Goal: Task Accomplishment & Management: Manage account settings

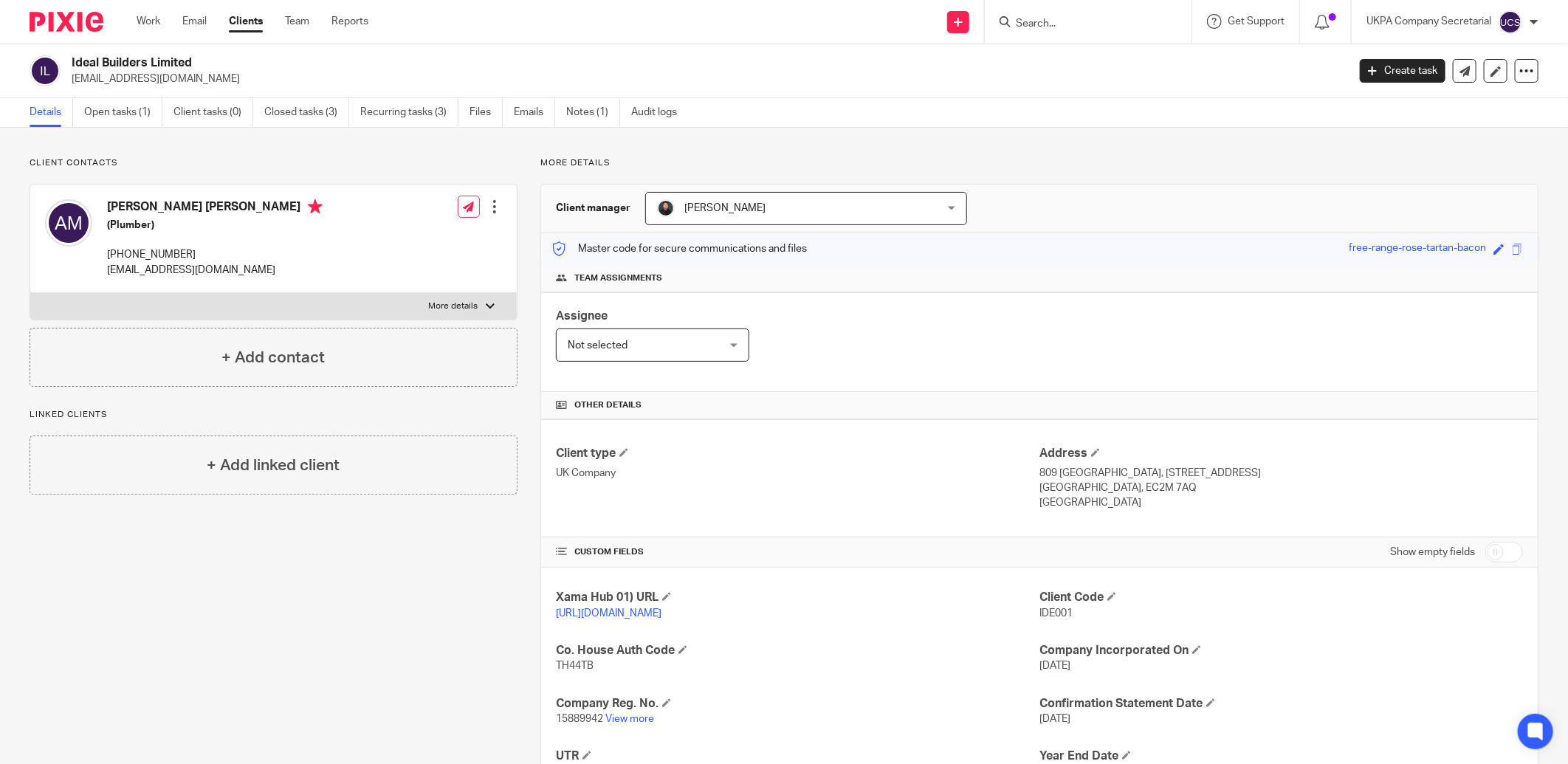
click at [1095, 22] on input "Search" at bounding box center [1081, 25] width 133 height 13
type input "feel at home"
click at [1124, 64] on link at bounding box center [1137, 63] width 250 height 34
click at [135, 109] on link "Open tasks (2)" at bounding box center [122, 113] width 78 height 29
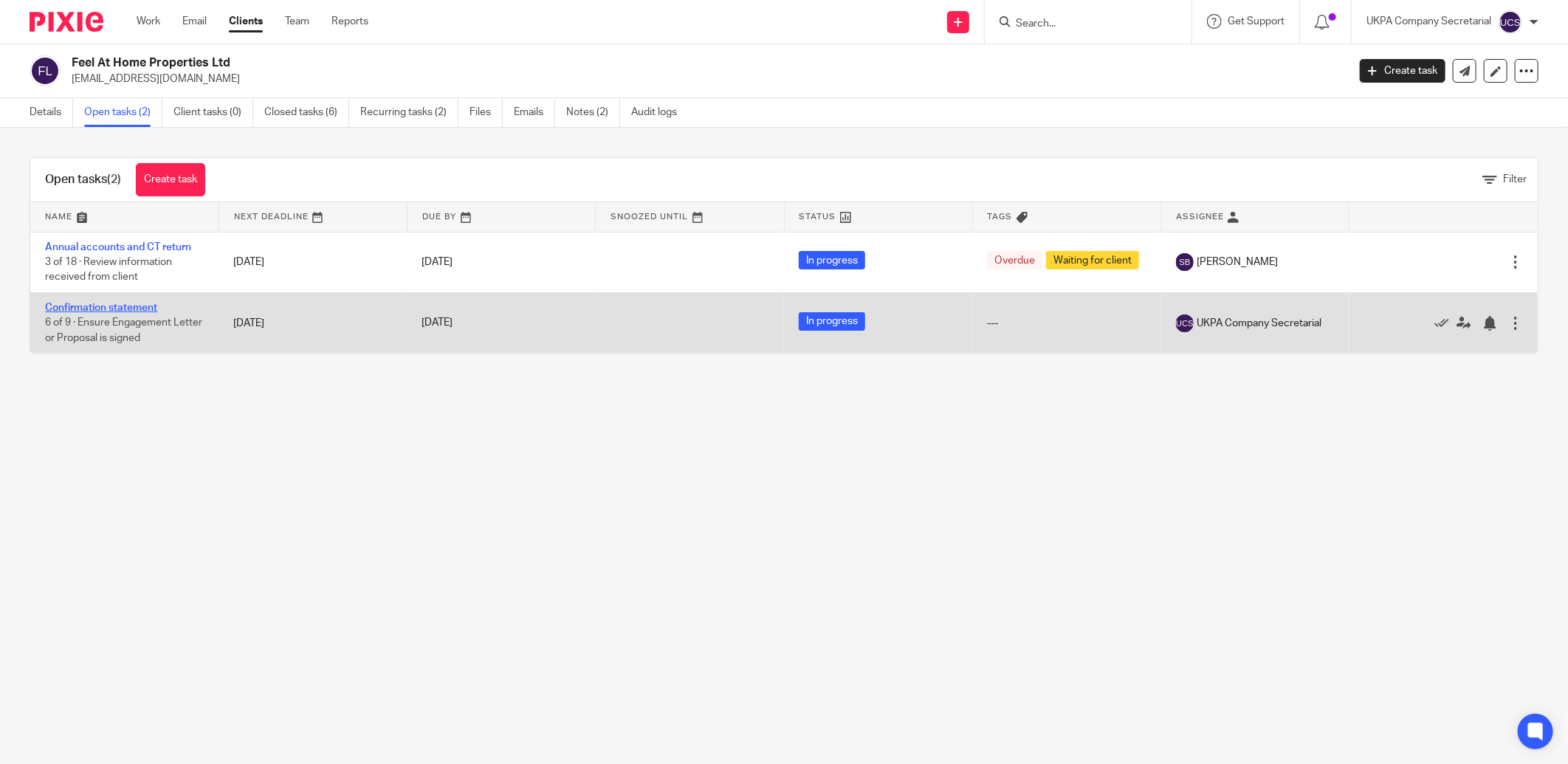
click at [92, 309] on link "Confirmation statement" at bounding box center [101, 308] width 113 height 11
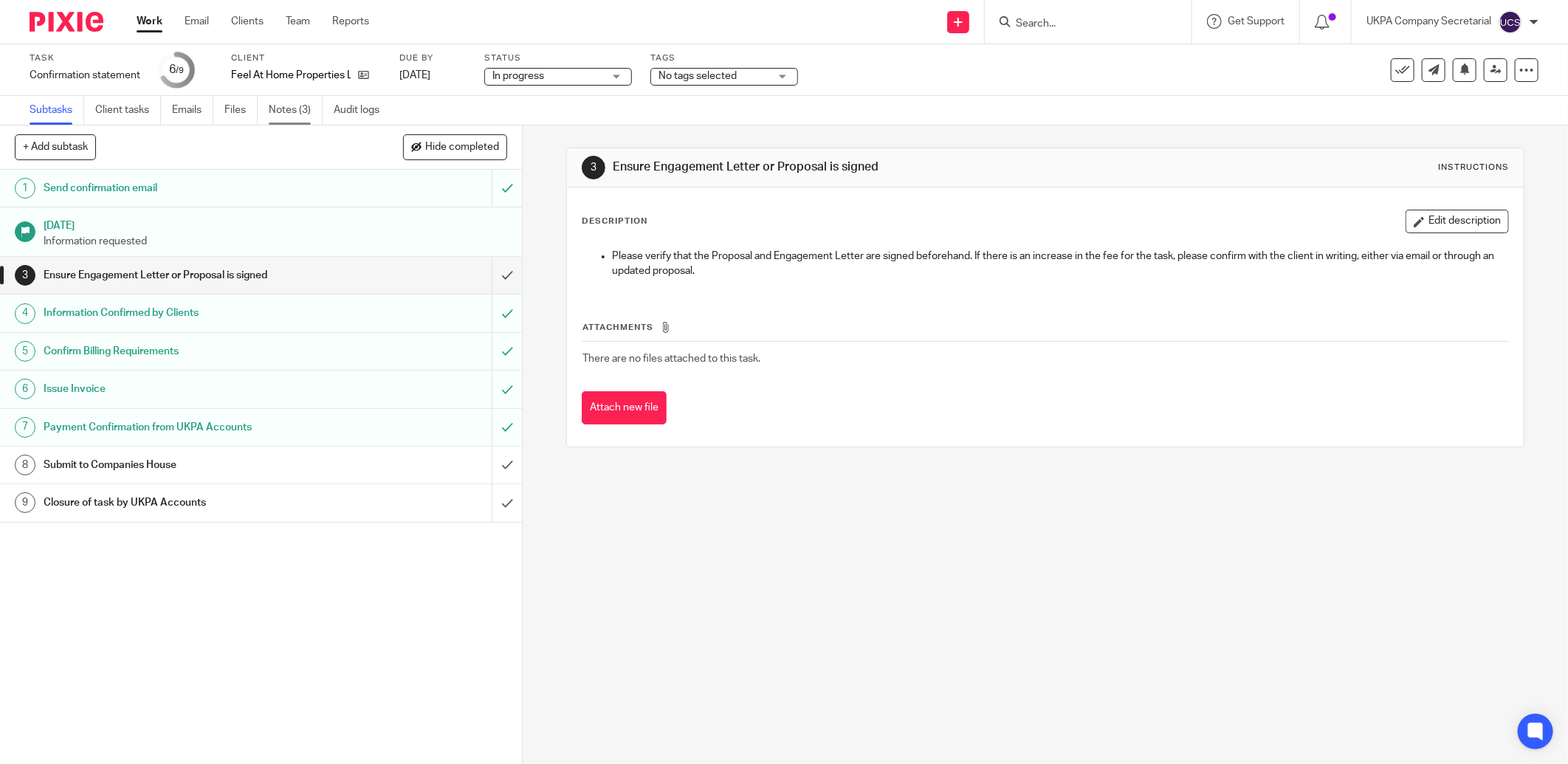
click at [299, 109] on link "Notes (3)" at bounding box center [296, 110] width 54 height 29
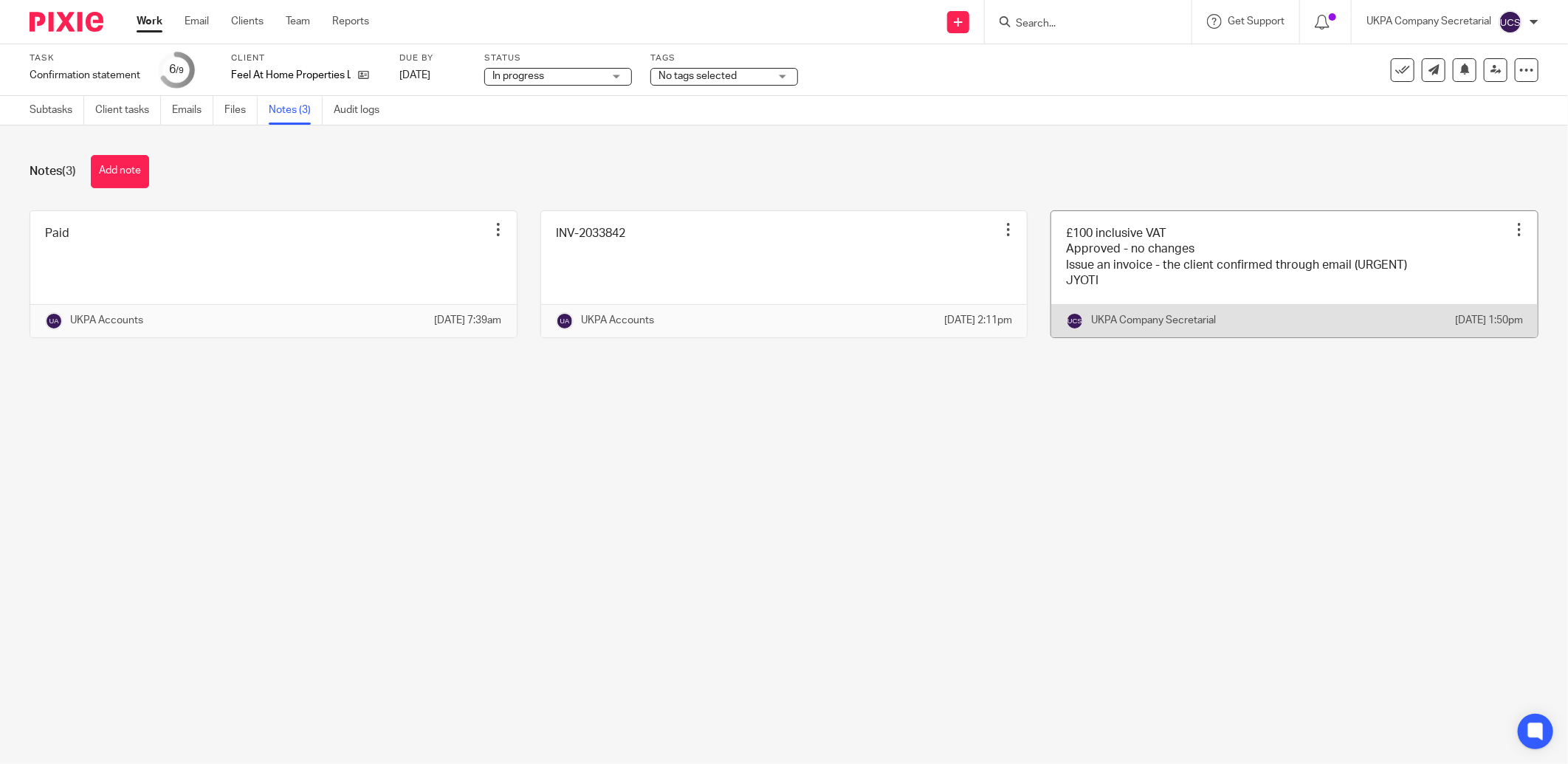
click at [1142, 283] on link at bounding box center [1294, 274] width 486 height 127
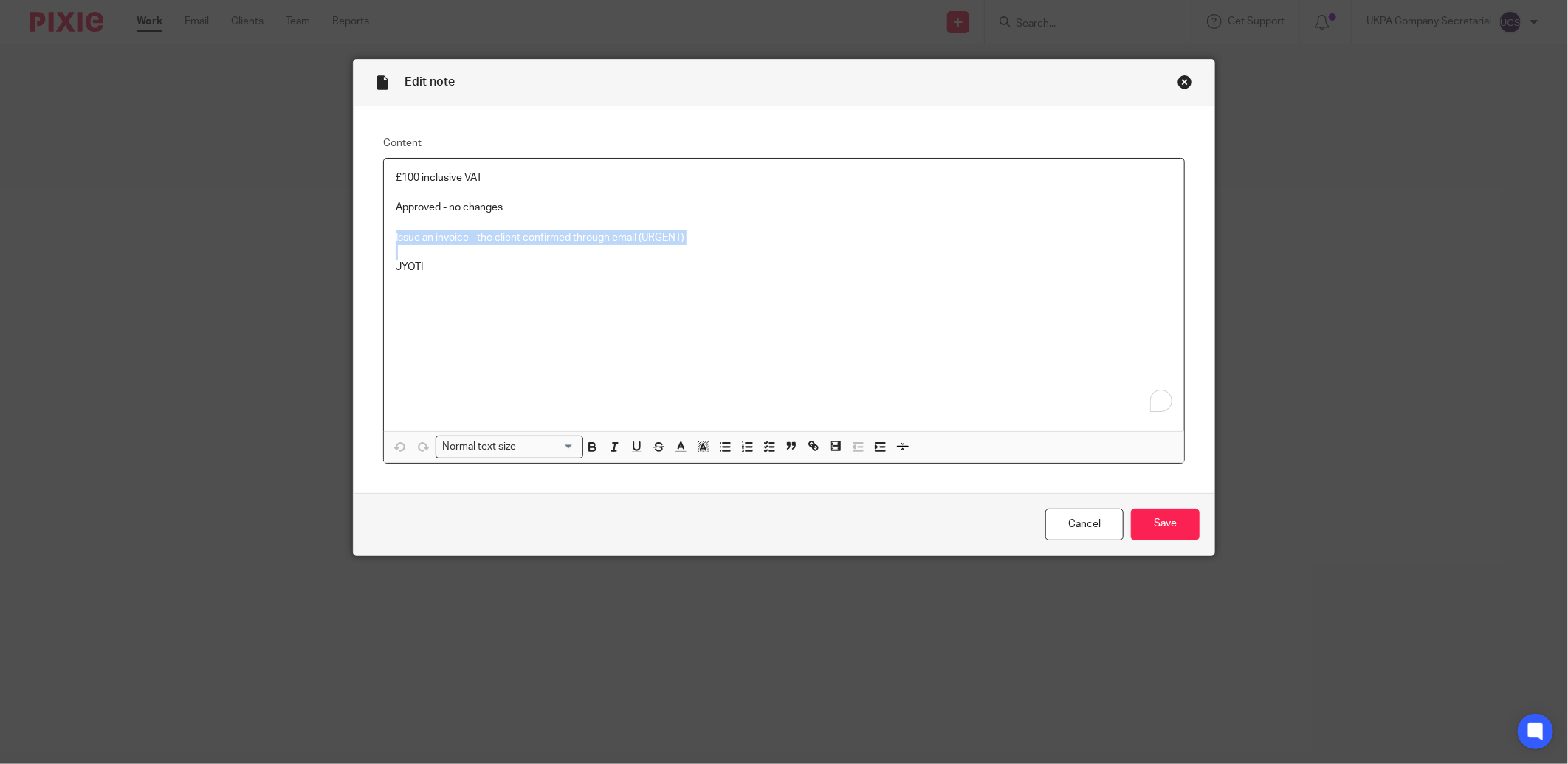
drag, startPoint x: 386, startPoint y: 235, endPoint x: 807, endPoint y: 252, distance: 421.3
click at [807, 252] on div "£100 inclusive VAT Approved - no changes Issue an invoice - the client confirme…" at bounding box center [784, 295] width 800 height 273
click at [1186, 524] on input "Save" at bounding box center [1166, 524] width 69 height 32
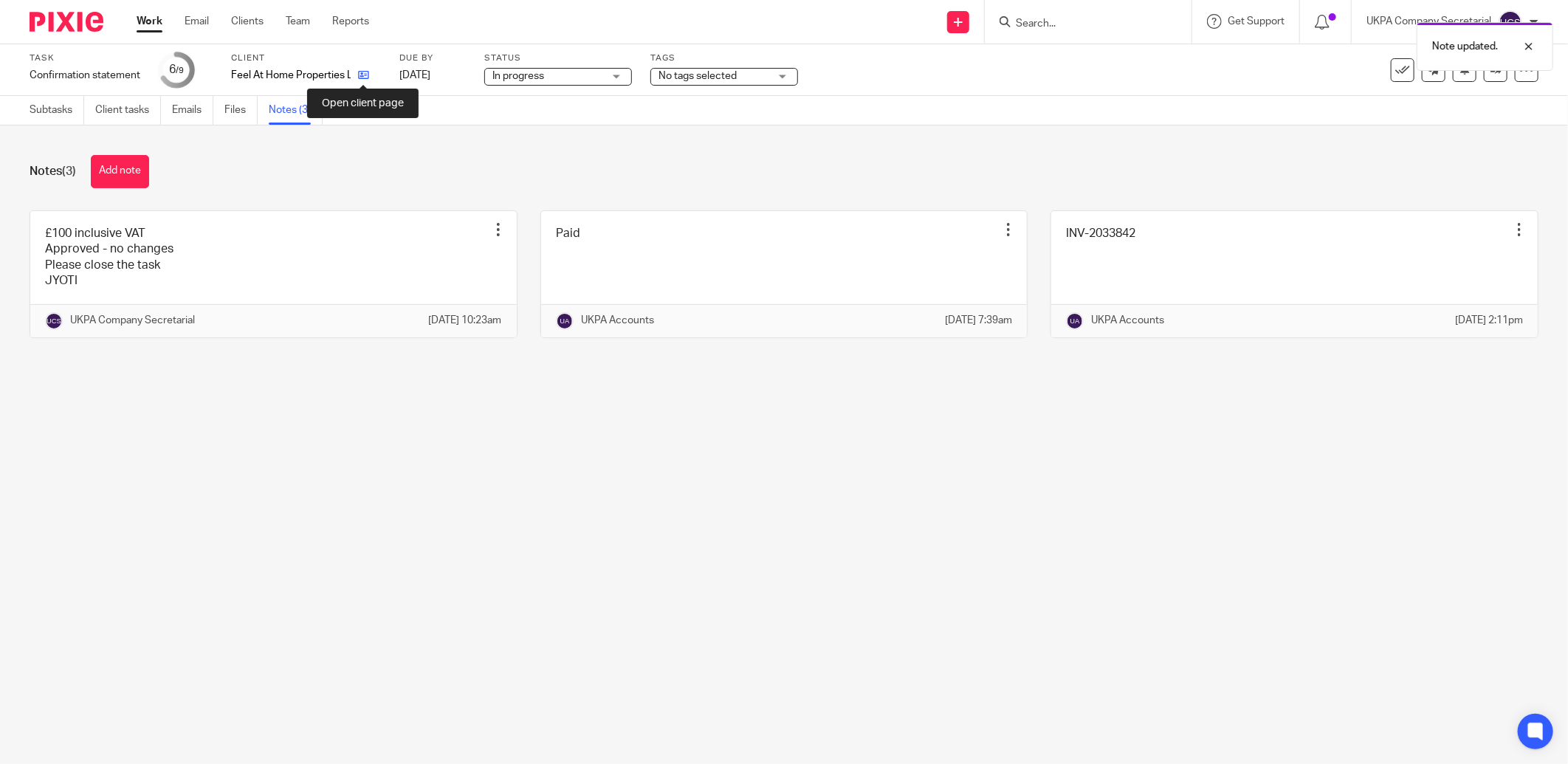
click at [364, 78] on icon at bounding box center [363, 75] width 11 height 11
click at [365, 71] on icon at bounding box center [363, 75] width 11 height 11
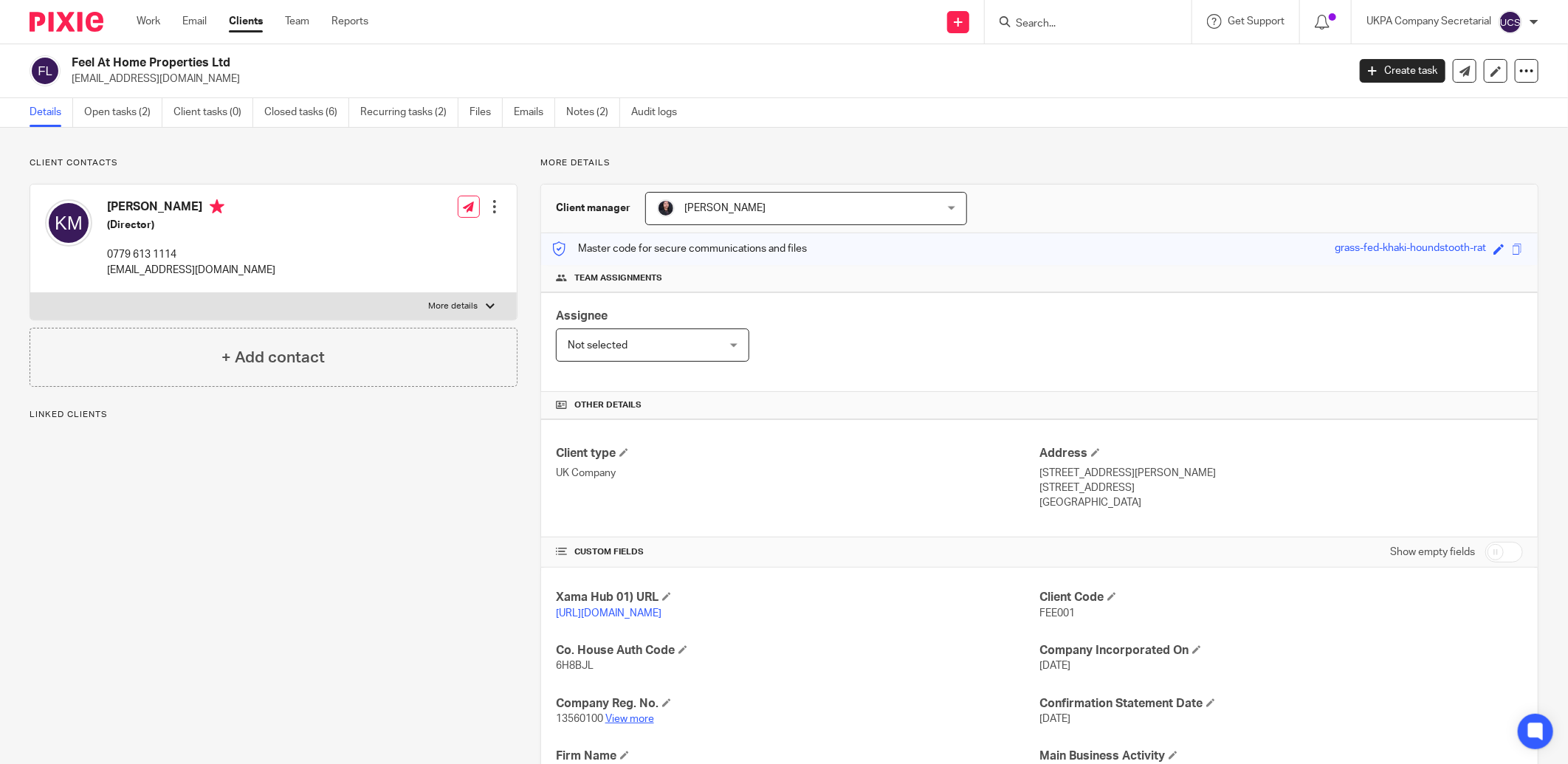
click at [636, 717] on link "View more" at bounding box center [629, 719] width 48 height 11
click at [136, 109] on link "Open tasks (2)" at bounding box center [122, 113] width 78 height 29
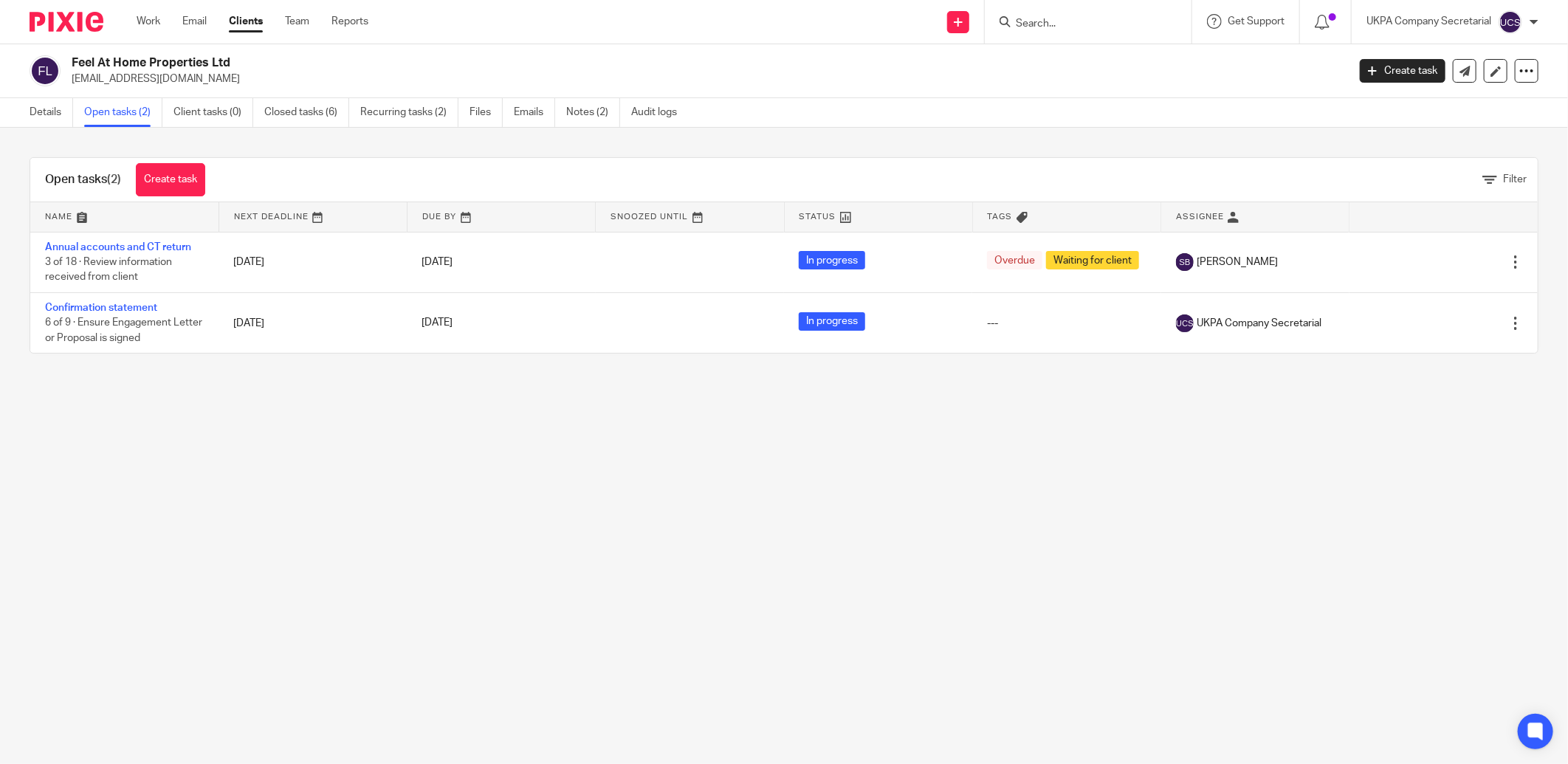
click at [98, 306] on link "Confirmation statement" at bounding box center [101, 308] width 113 height 11
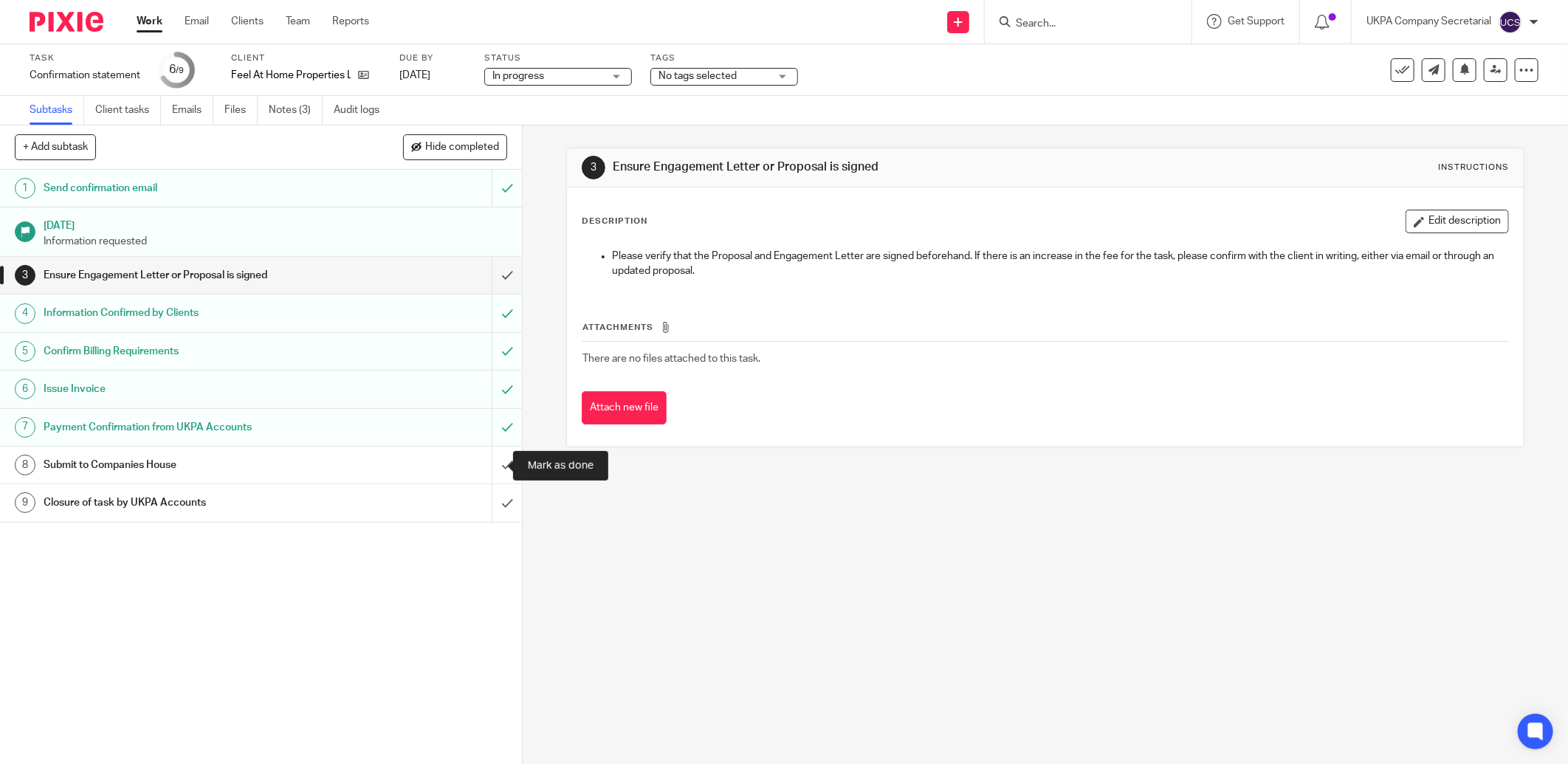
drag, startPoint x: 489, startPoint y: 464, endPoint x: 421, endPoint y: 559, distance: 116.8
click at [485, 468] on input "submit" at bounding box center [261, 465] width 522 height 37
click at [1484, 72] on link at bounding box center [1496, 70] width 24 height 24
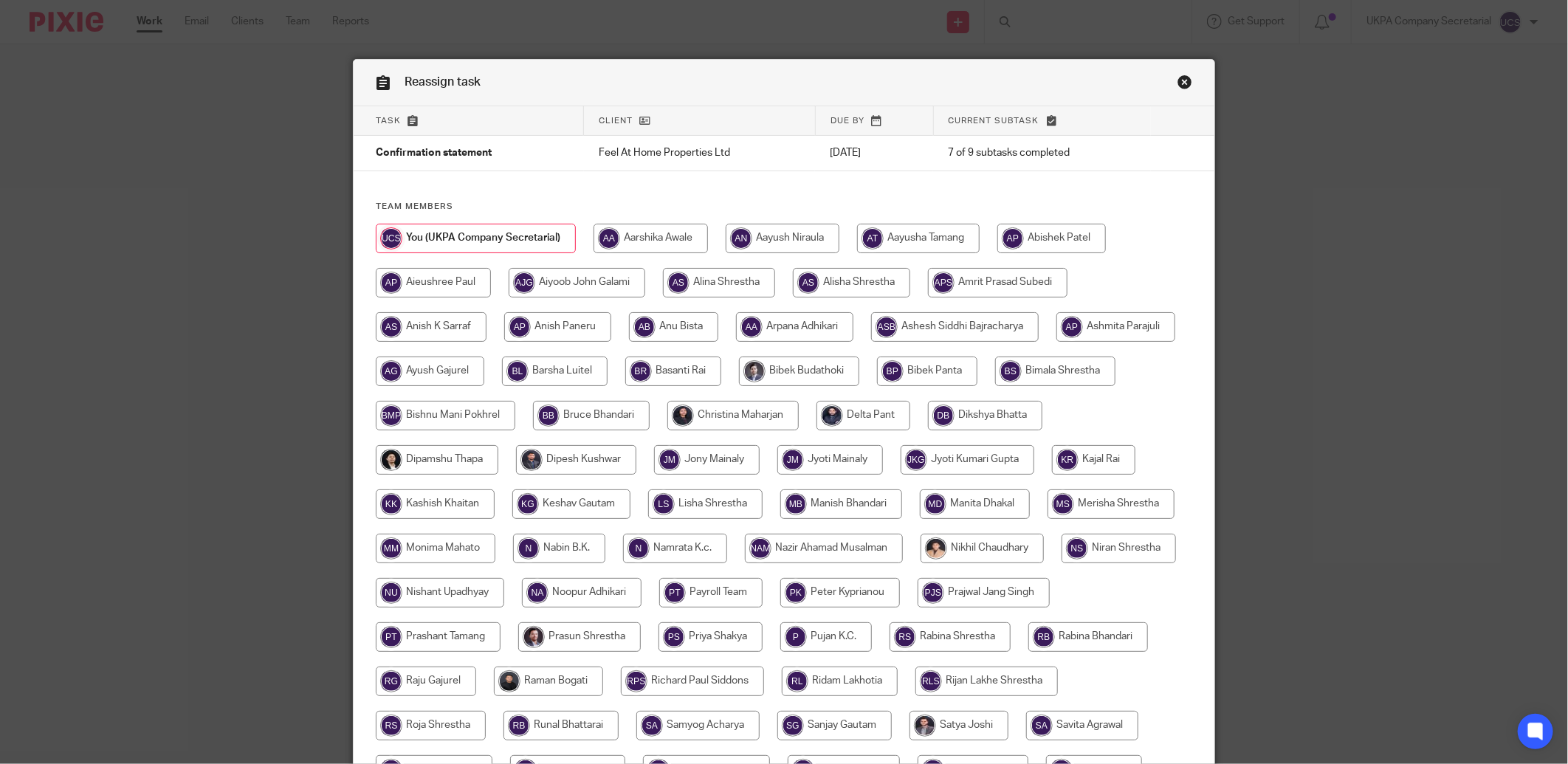
scroll to position [290, 0]
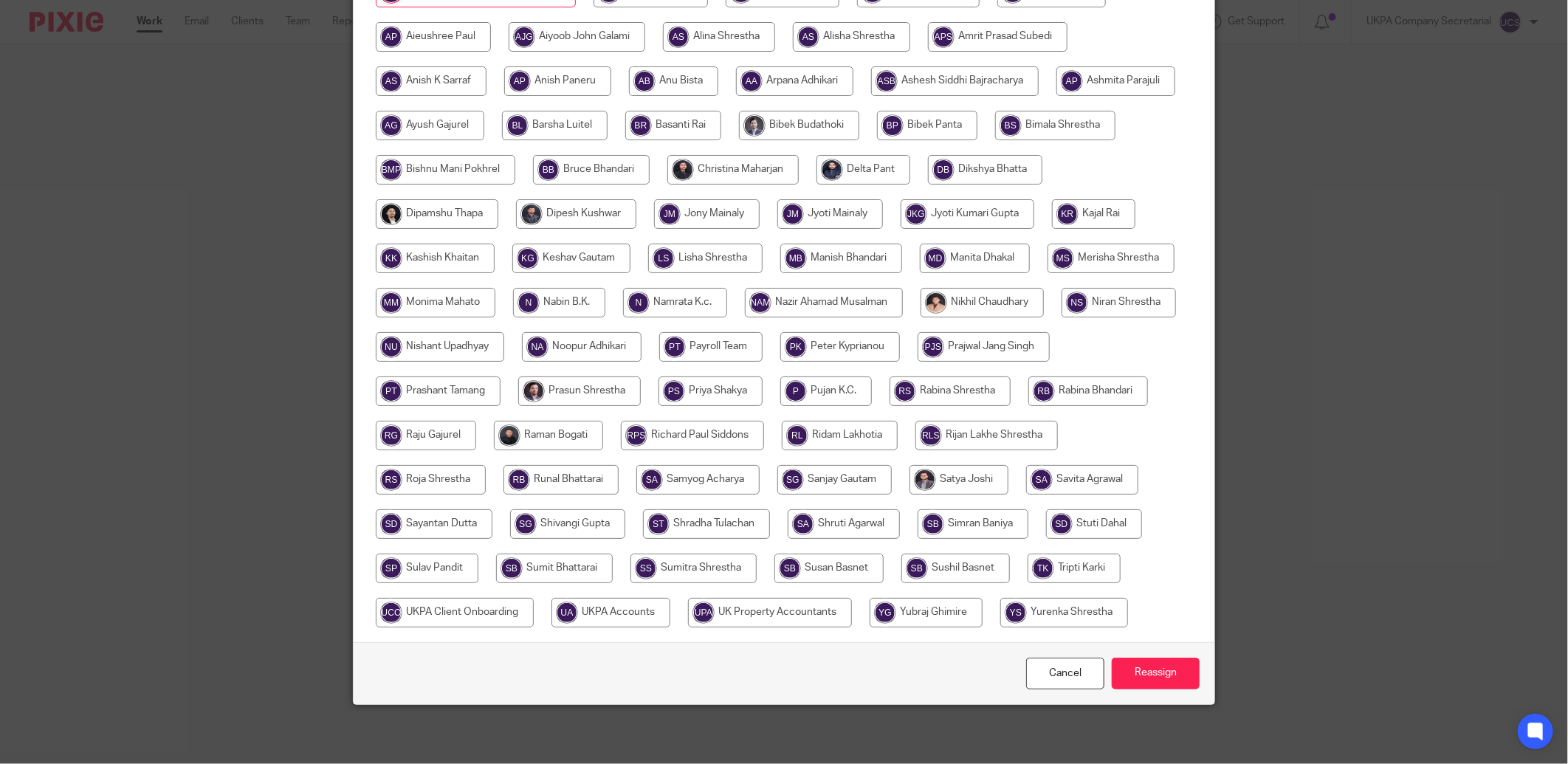
click at [670, 598] on input "radio" at bounding box center [611, 613] width 119 height 30
radio input "true"
click at [1143, 684] on input "Reassign" at bounding box center [1156, 674] width 88 height 32
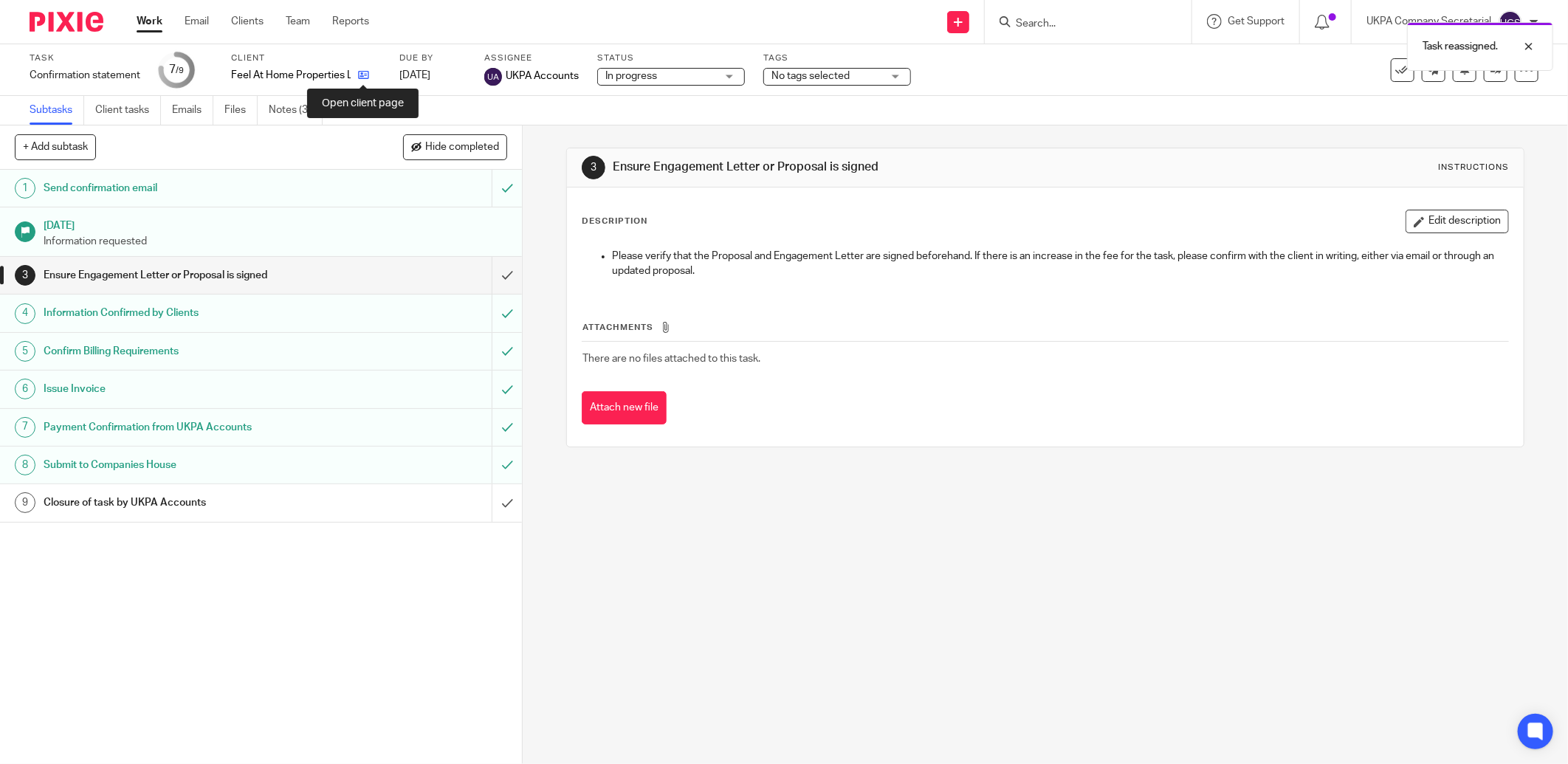
click at [362, 75] on icon at bounding box center [363, 75] width 11 height 11
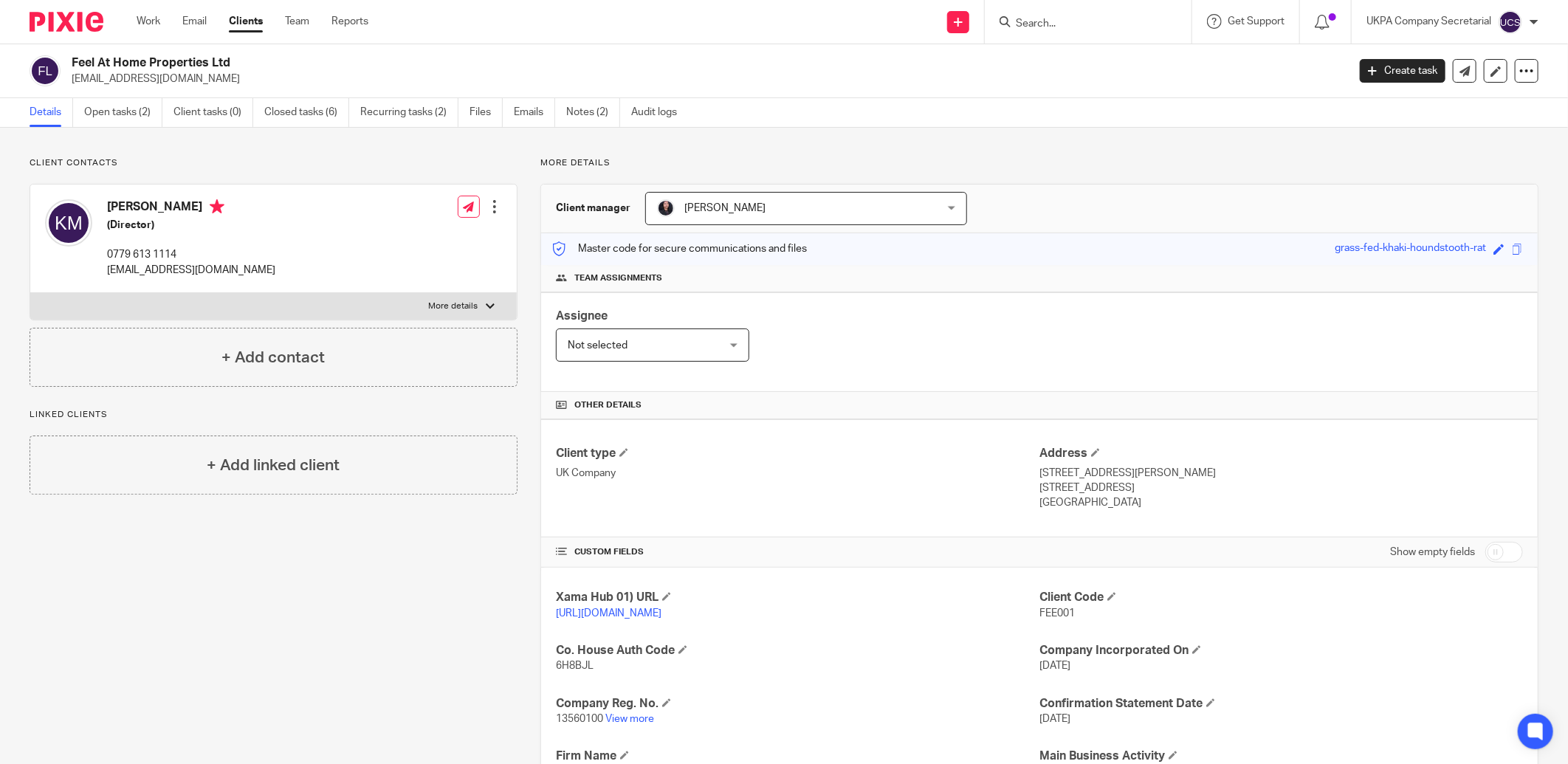
click at [1072, 25] on input "Search" at bounding box center [1081, 25] width 133 height 13
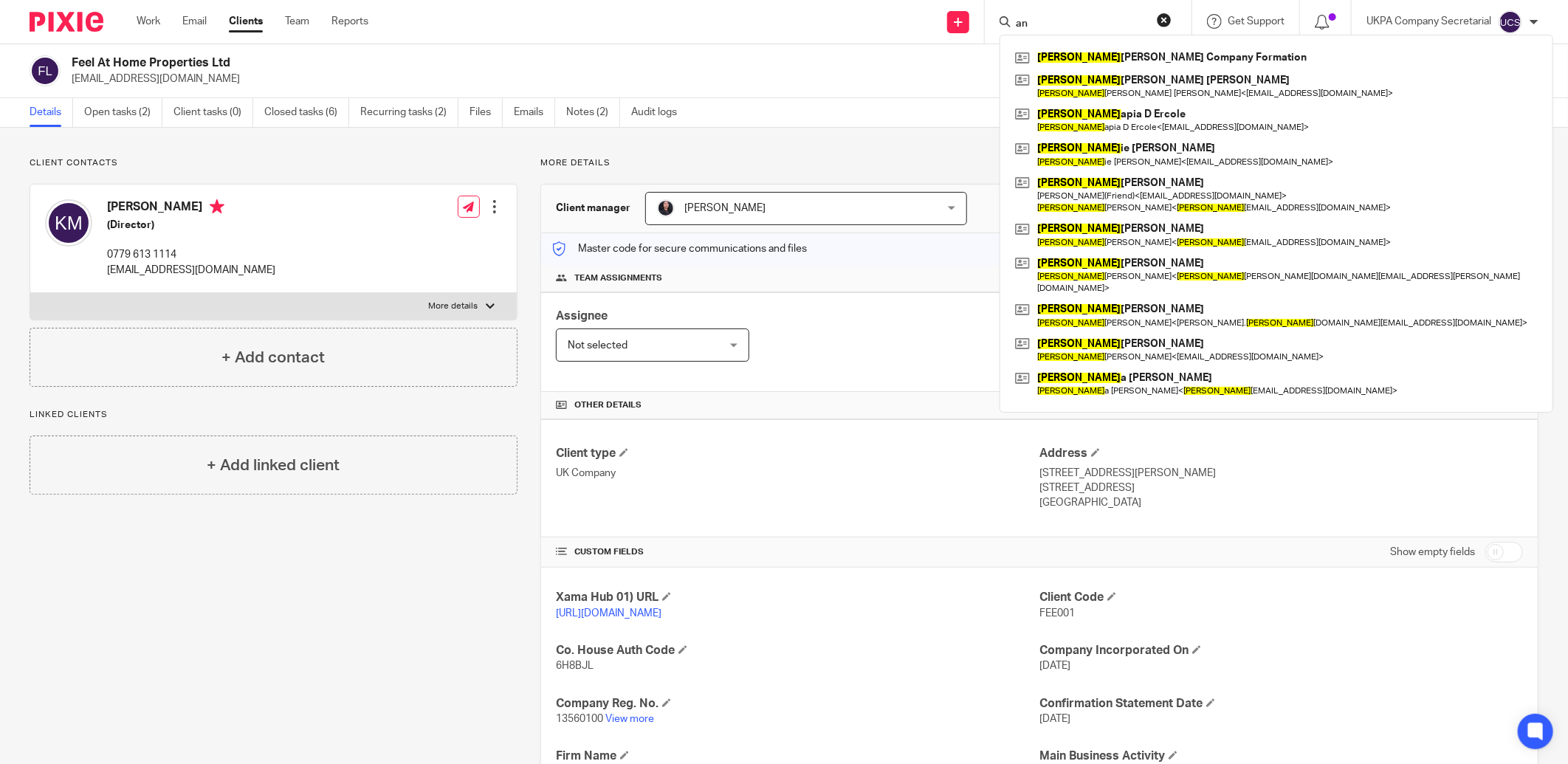
type input "a"
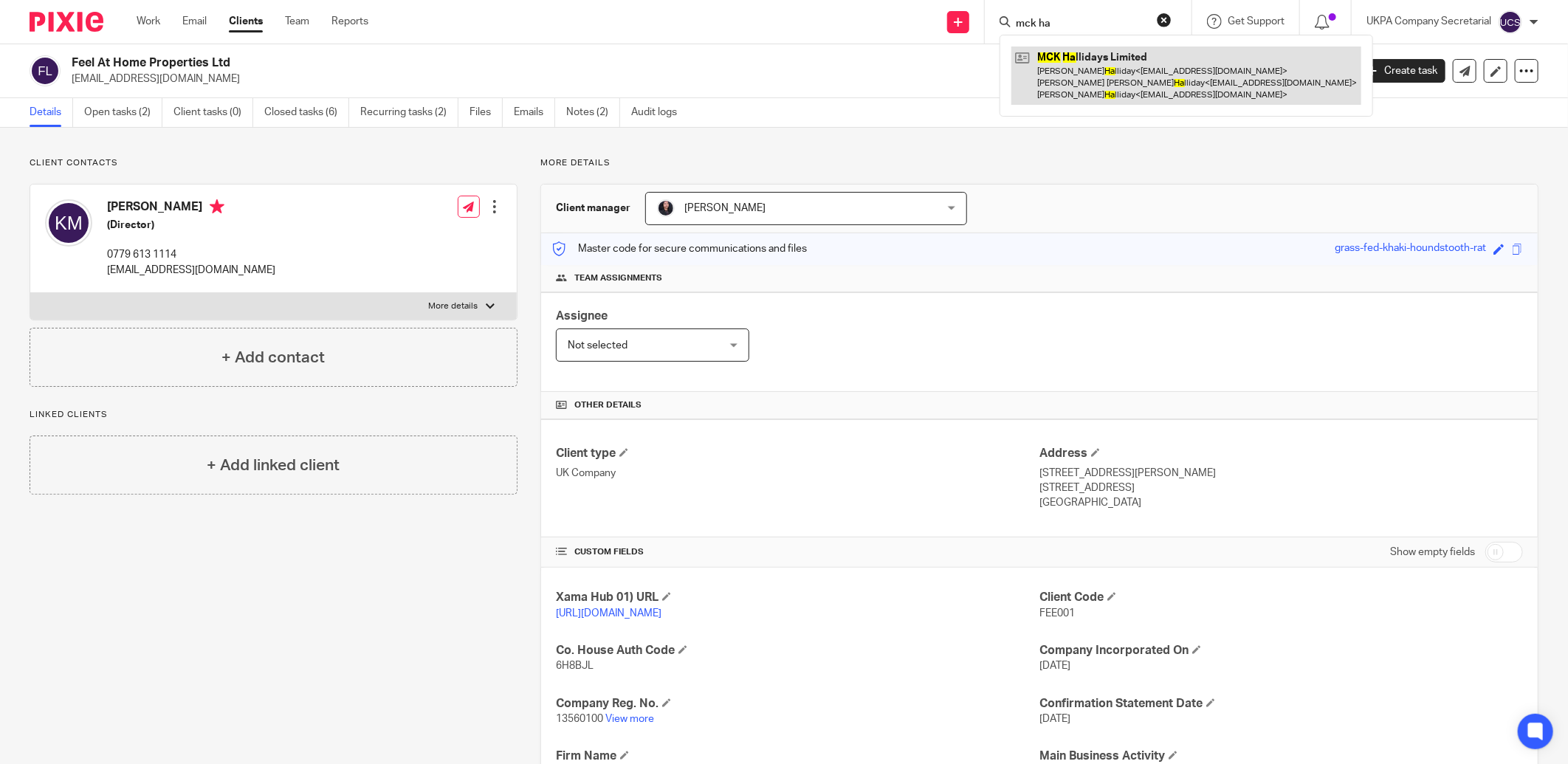
type input "mck ha"
click at [1079, 90] on link at bounding box center [1187, 76] width 350 height 58
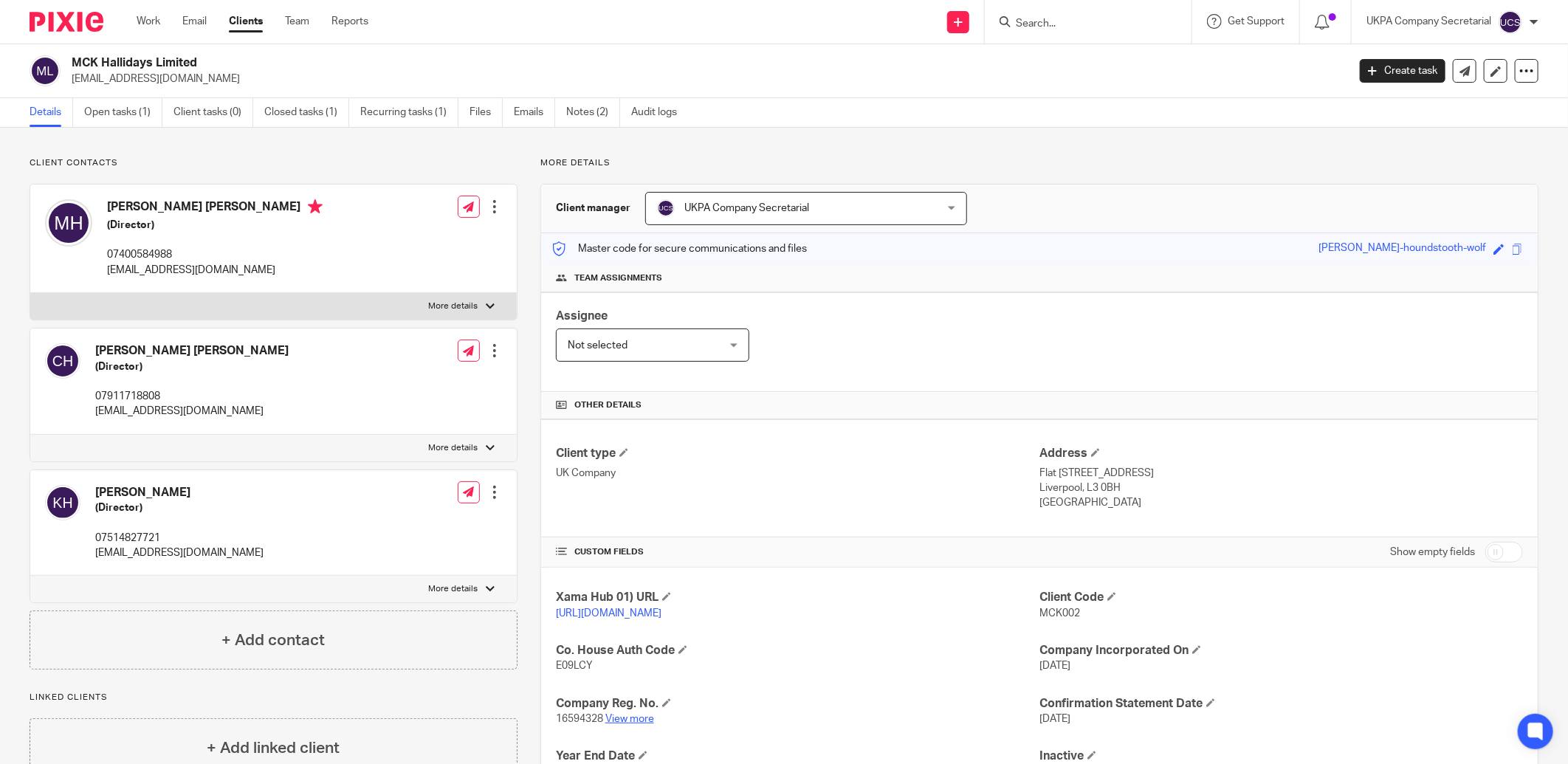
click at [635, 724] on link "View more" at bounding box center [629, 719] width 48 height 11
click at [289, 113] on link "Closed tasks (1)" at bounding box center [306, 113] width 85 height 29
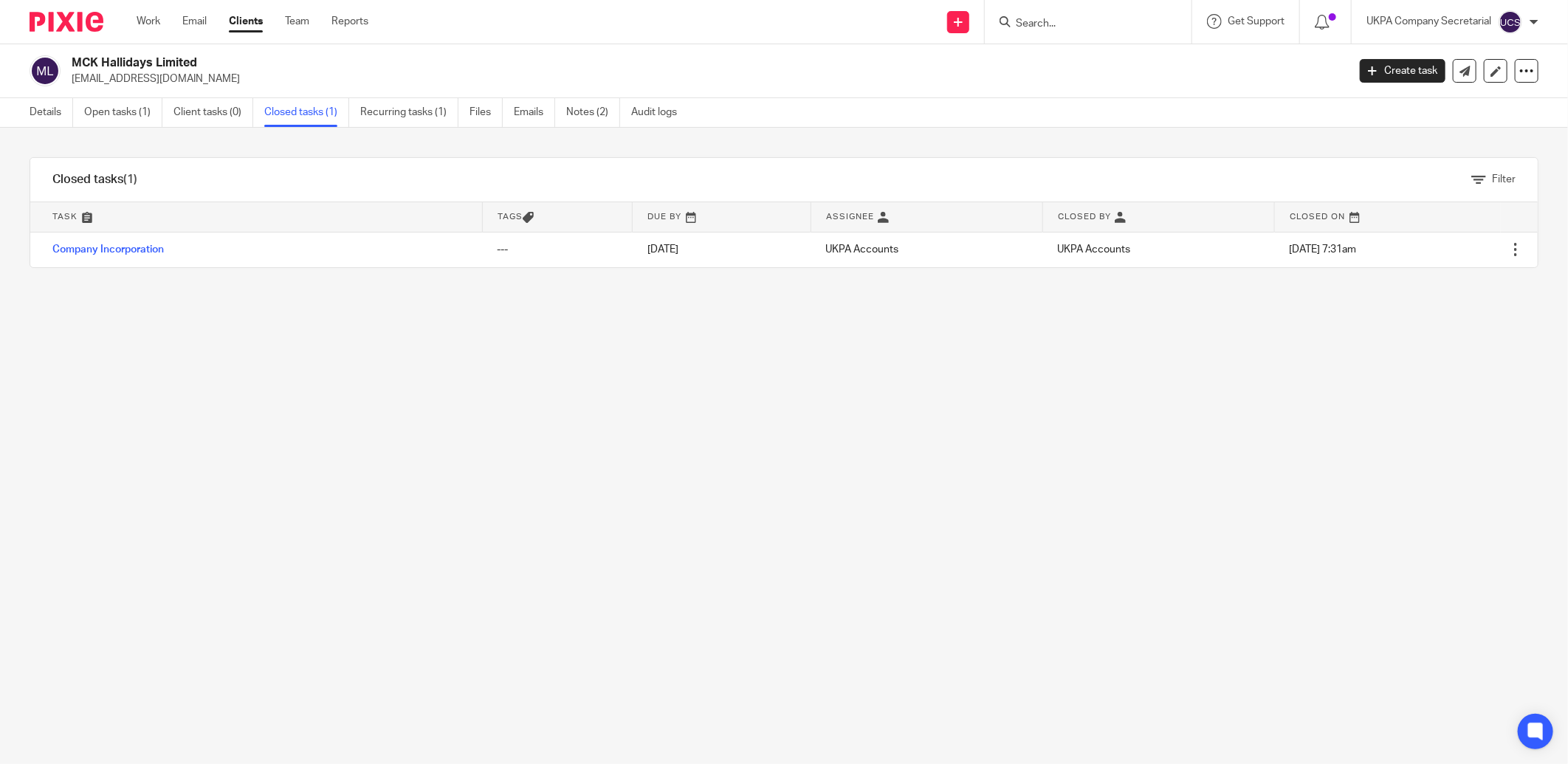
click at [1025, 28] on input "Search" at bounding box center [1081, 25] width 133 height 13
type input "outpost"
click at [1093, 71] on link at bounding box center [1137, 63] width 250 height 34
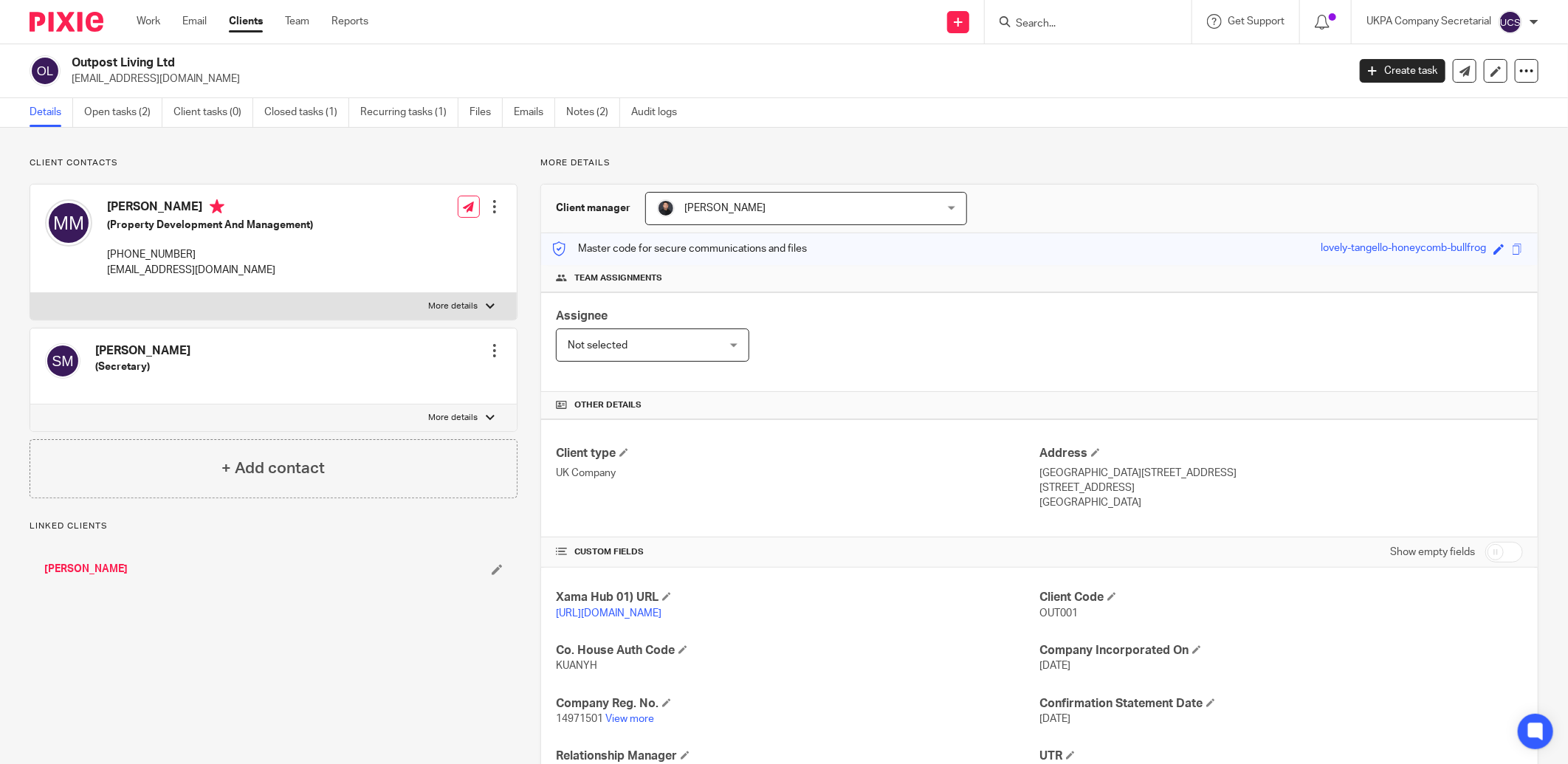
click at [610, 713] on p "14971501 View more" at bounding box center [798, 720] width 484 height 15
click at [638, 720] on link "View more" at bounding box center [629, 719] width 48 height 11
click at [1060, 22] on input "Search" at bounding box center [1081, 25] width 133 height 13
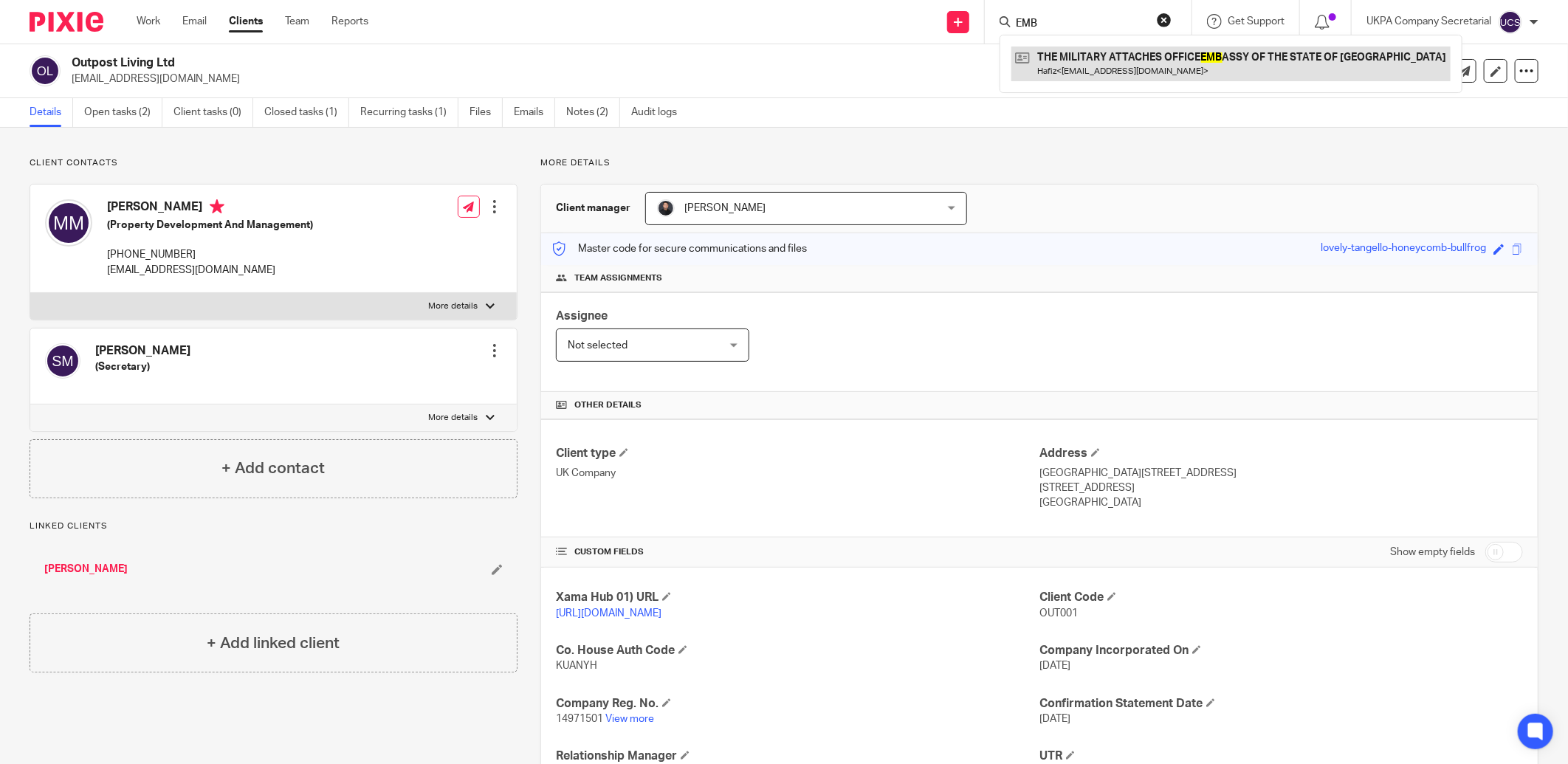
type input "EMB"
click at [1062, 62] on link at bounding box center [1231, 63] width 439 height 34
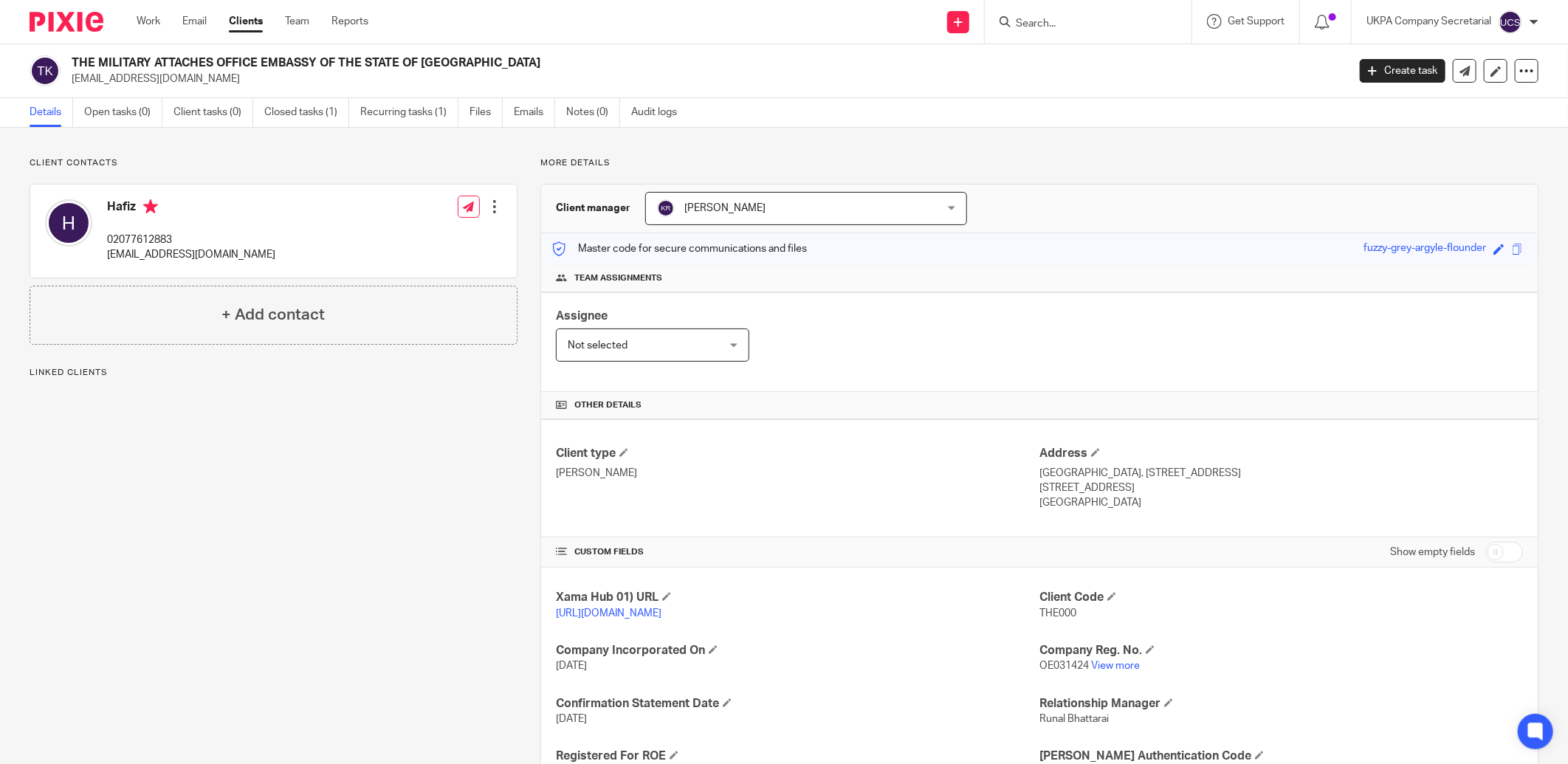
click at [1083, 30] on input "Search" at bounding box center [1081, 25] width 133 height 13
type input "E"
click at [1112, 670] on link "View more" at bounding box center [1115, 666] width 48 height 11
click at [376, 113] on link "Recurring tasks (1)" at bounding box center [410, 113] width 99 height 29
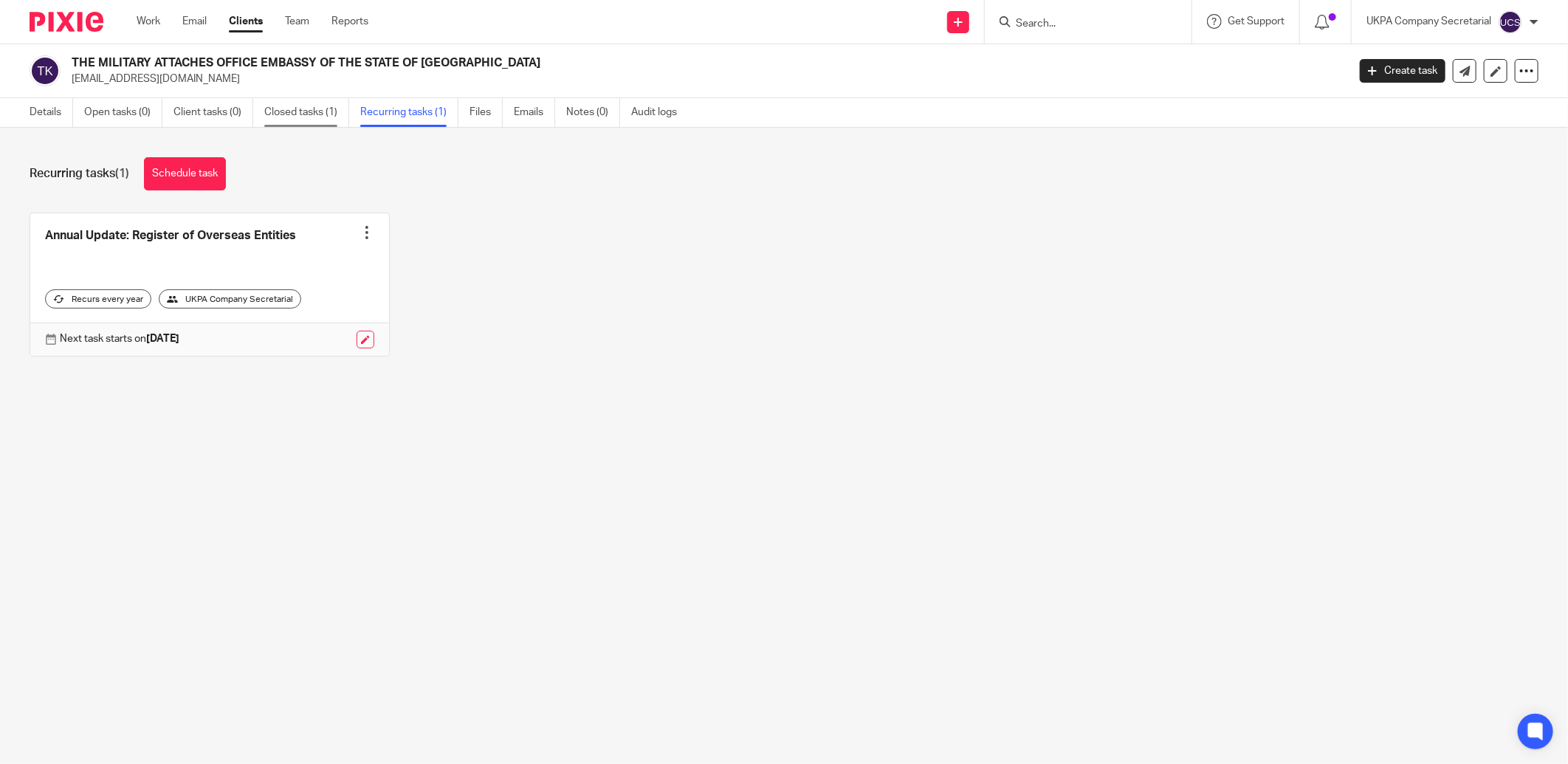
click at [297, 122] on link "Closed tasks (1)" at bounding box center [306, 113] width 85 height 29
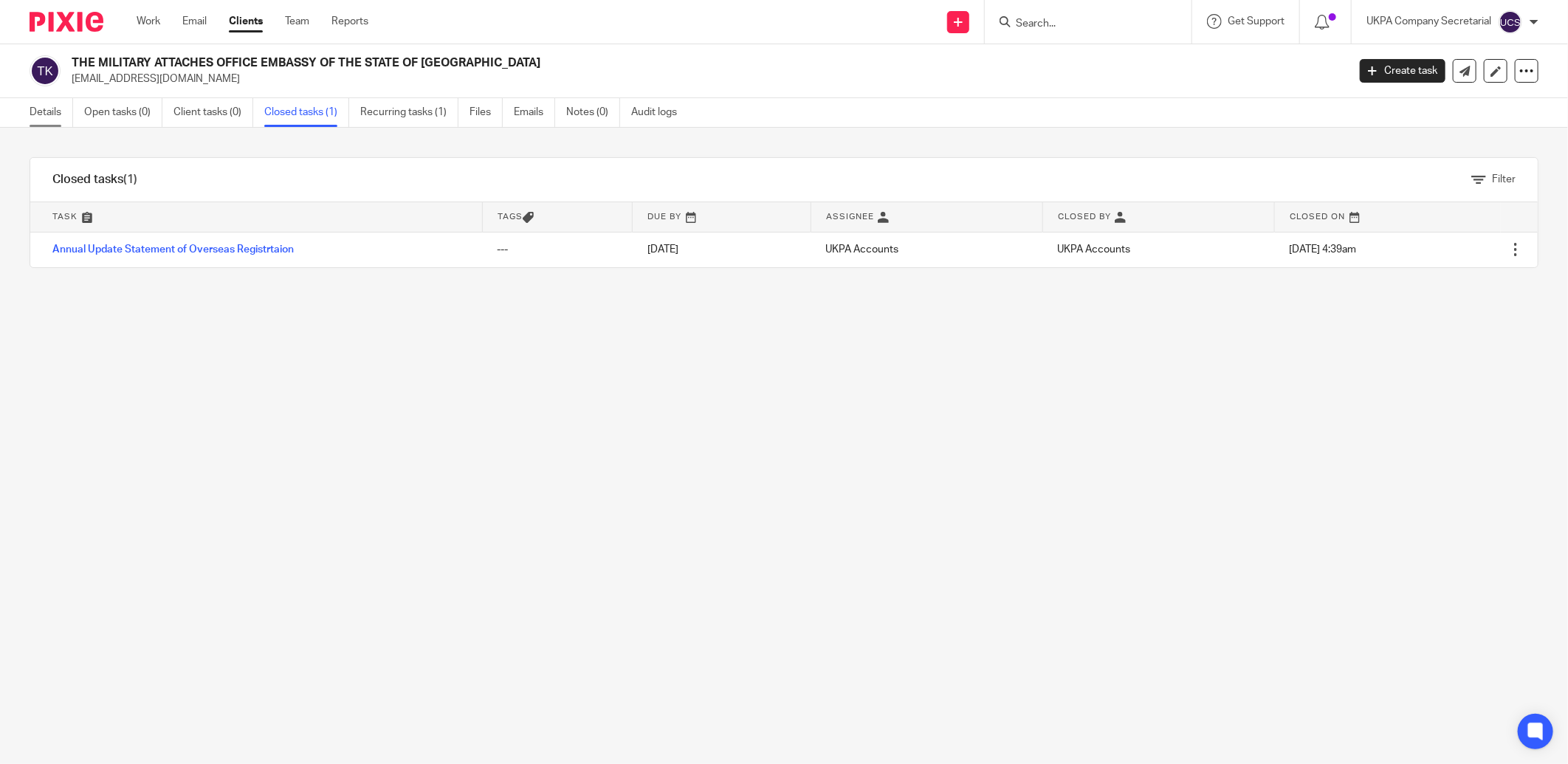
click at [49, 113] on link "Details" at bounding box center [51, 113] width 44 height 29
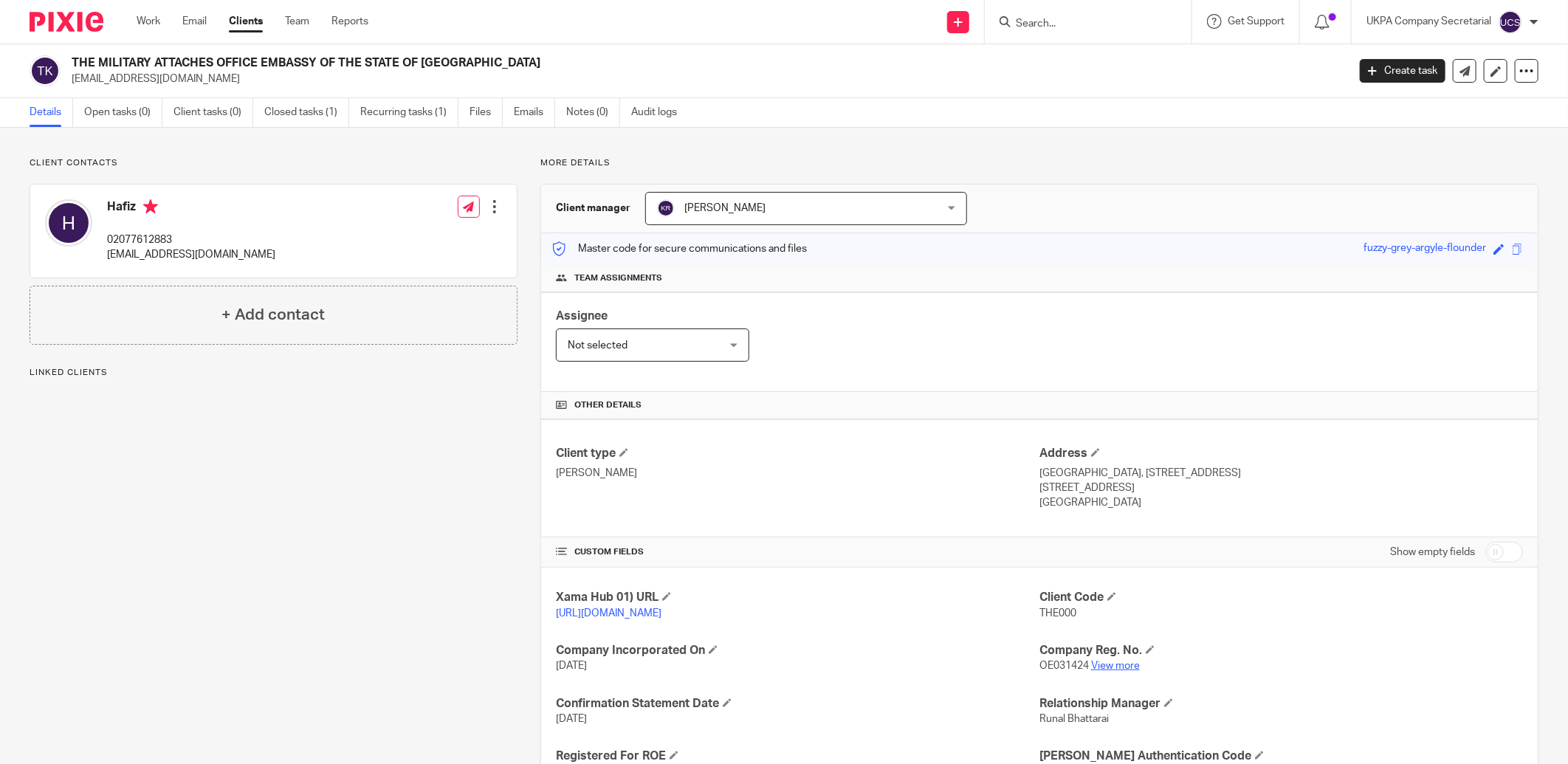
click at [1112, 670] on link "View more" at bounding box center [1115, 666] width 48 height 11
drag, startPoint x: 764, startPoint y: 28, endPoint x: 1244, endPoint y: 330, distance: 567.1
click at [1244, 330] on div "Assignee Not selected Not selected Not selected [PERSON_NAME] [PERSON_NAME] [PE…" at bounding box center [1040, 342] width 997 height 99
click at [1031, 30] on form at bounding box center [1092, 21] width 157 height 18
click at [1034, 22] on input "Search" at bounding box center [1081, 25] width 133 height 13
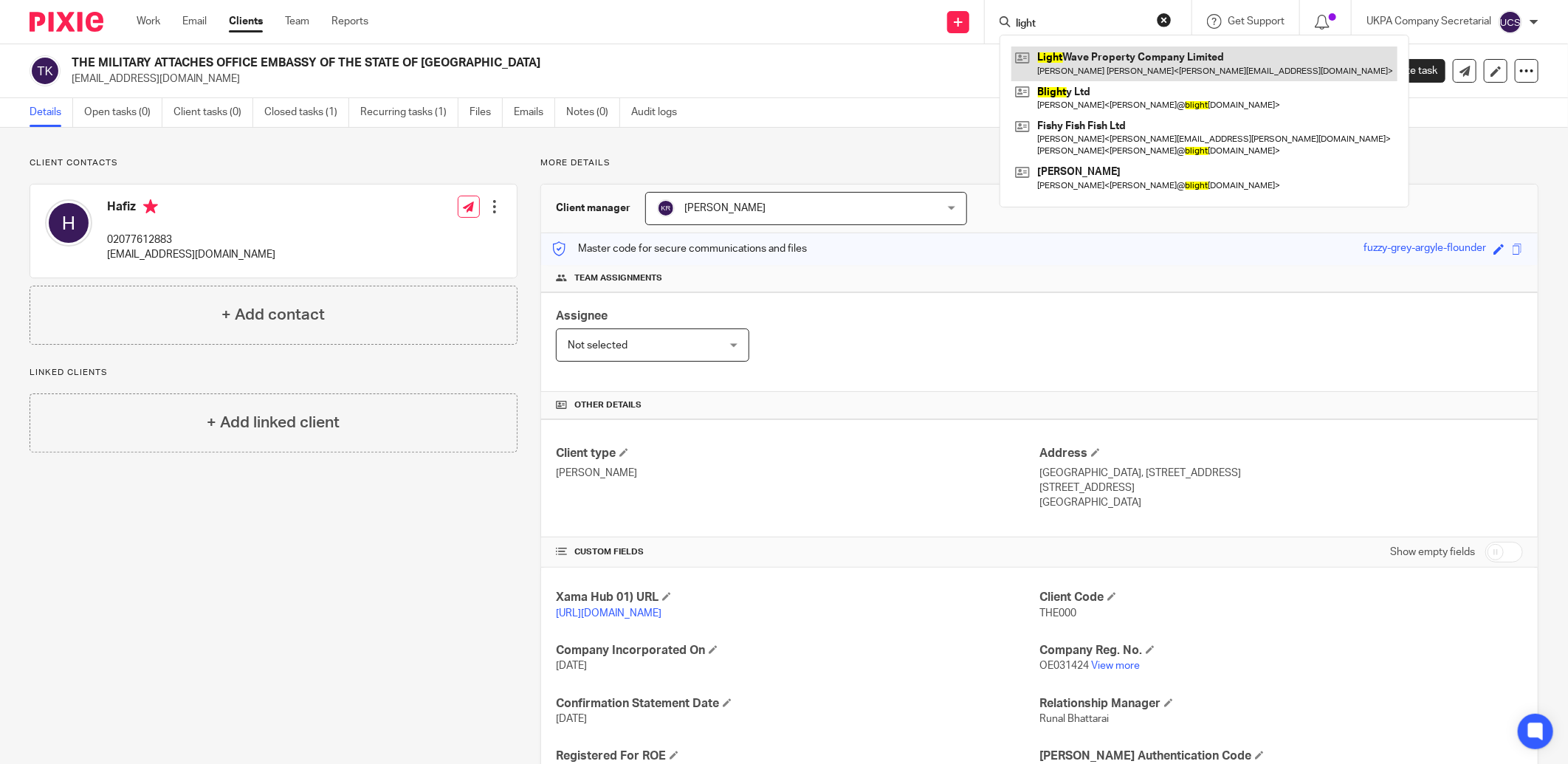
type input "light"
click at [1074, 53] on link at bounding box center [1205, 63] width 386 height 34
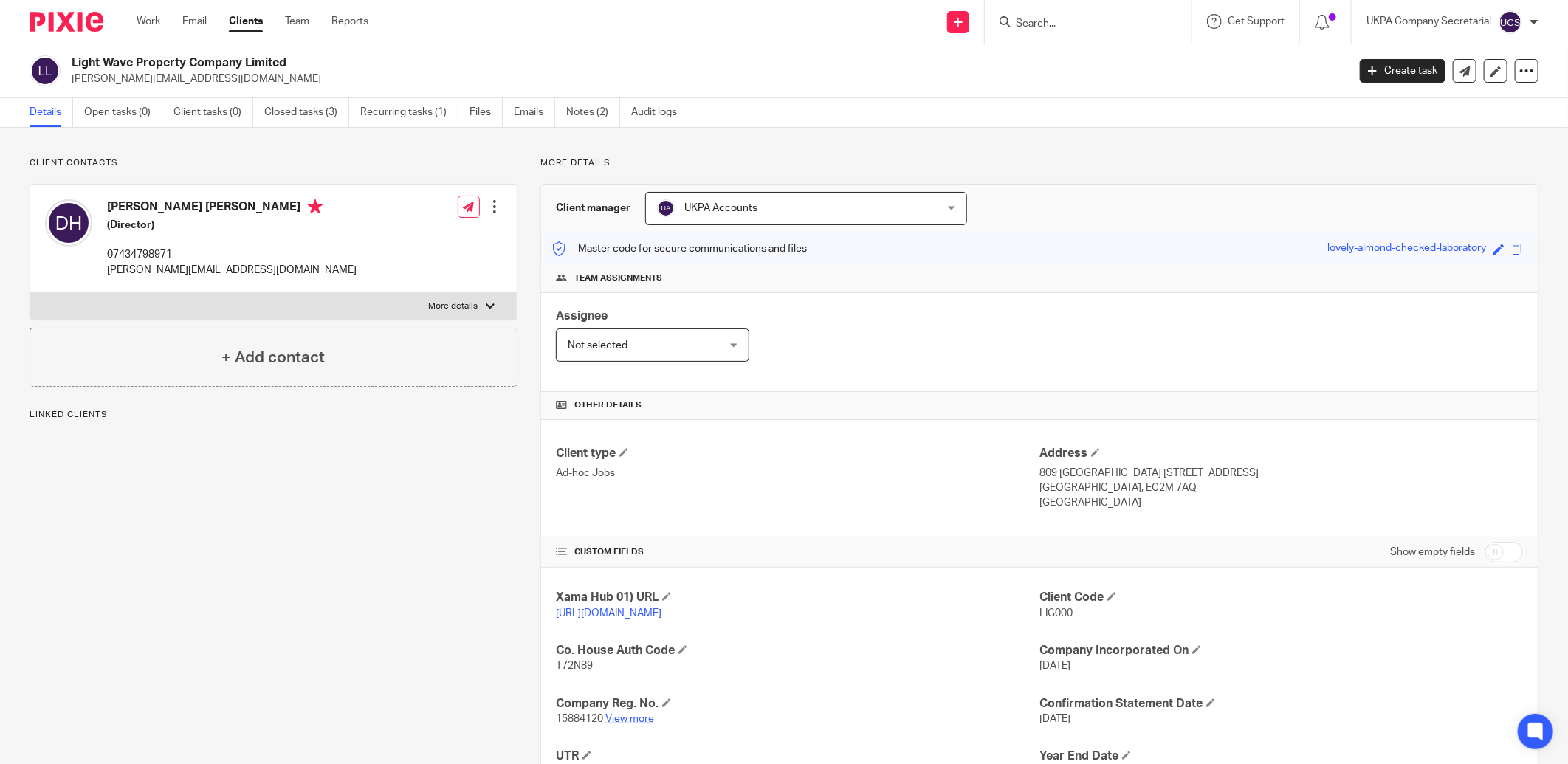
click at [628, 719] on link "View more" at bounding box center [629, 719] width 48 height 11
